Goal: Task Accomplishment & Management: Manage account settings

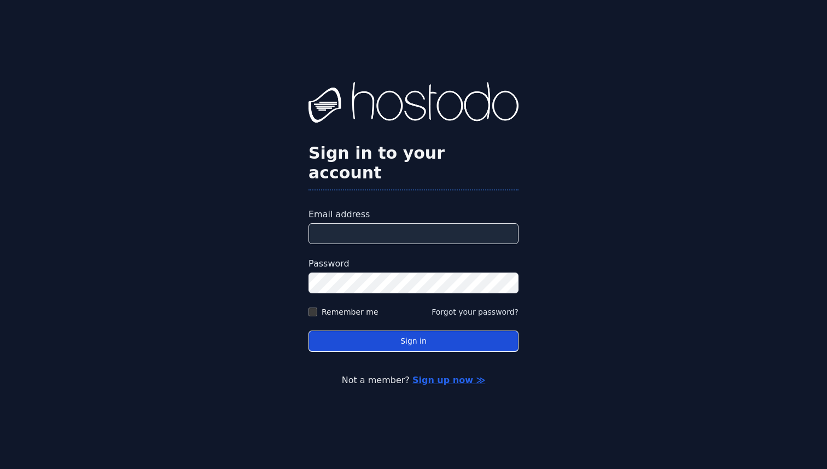
type input "**********"
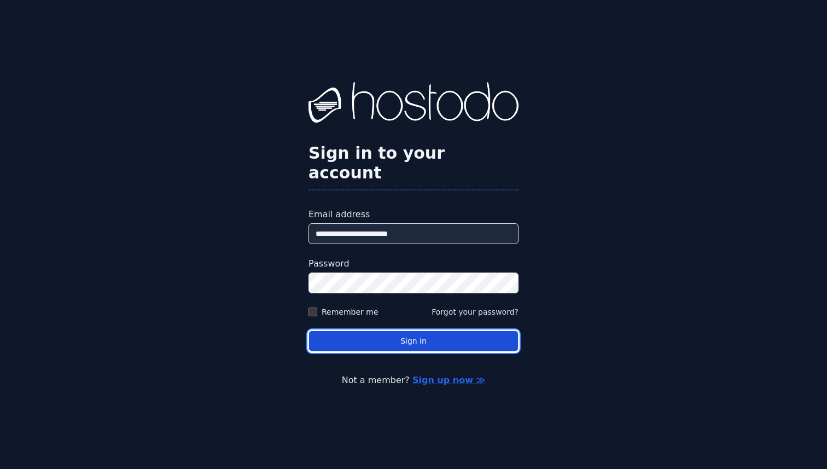
click at [413, 336] on button "Sign in" at bounding box center [413, 340] width 210 height 21
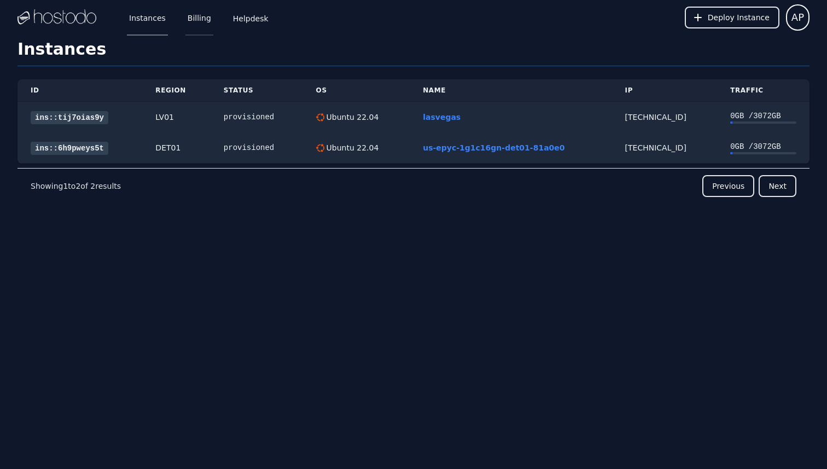
click at [200, 13] on link "Billing" at bounding box center [199, 17] width 28 height 36
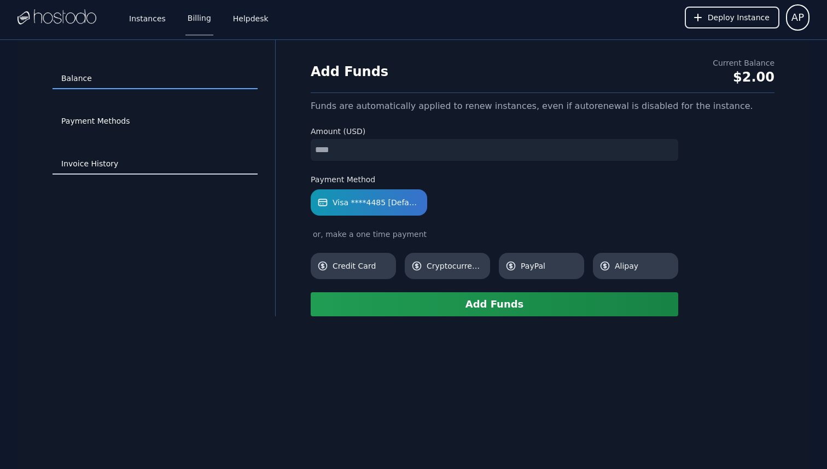
click at [100, 160] on link "Invoice History" at bounding box center [155, 164] width 205 height 21
